Goal: Navigation & Orientation: Find specific page/section

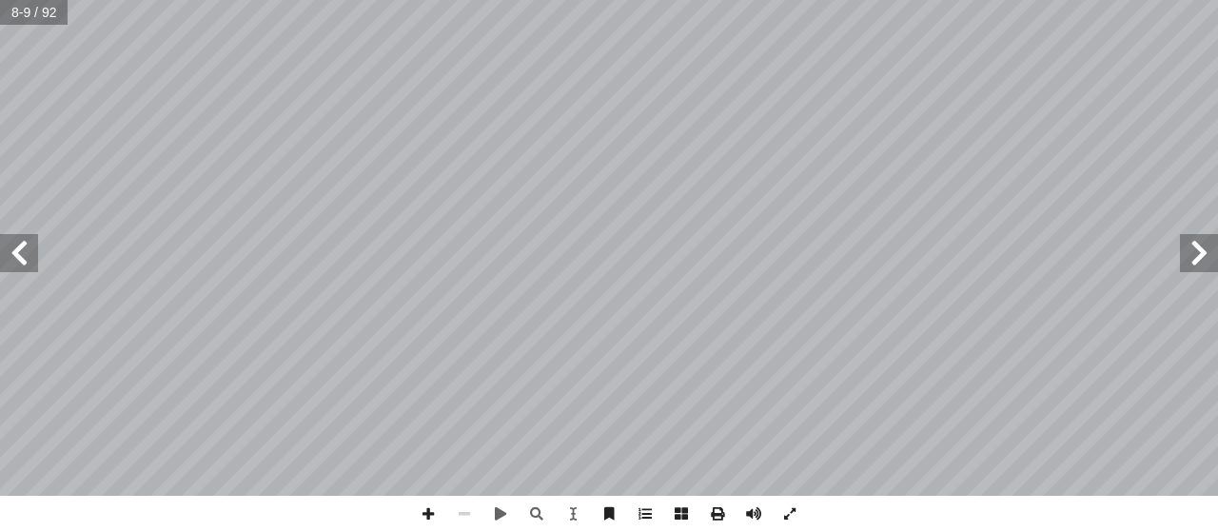
click at [26, 237] on span at bounding box center [19, 253] width 38 height 38
click at [12, 250] on span at bounding box center [19, 253] width 38 height 38
click at [676, 173] on html "الصفحة الرئيسية الصف الأول الصف الثاني الصف الثالث الصف الرابع الصف الخامس الصف…" at bounding box center [609, 86] width 1218 height 173
click at [671, 0] on html "الصفحة الرئيسية الصف الأول الصف الثاني الصف الثالث الصف الرابع الصف الخامس الصف…" at bounding box center [609, 86] width 1218 height 173
click at [28, 244] on span at bounding box center [19, 253] width 38 height 38
